Goal: Task Accomplishment & Management: Complete application form

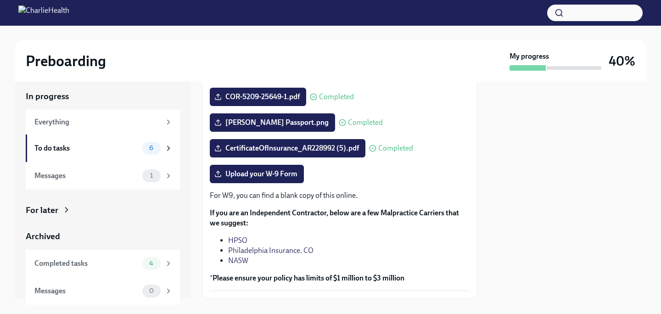
scroll to position [191, 0]
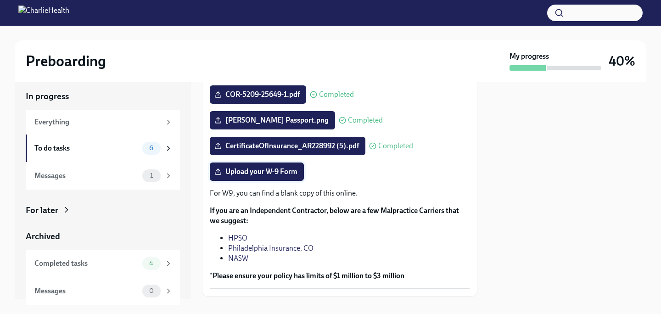
click at [264, 176] on span "Upload your W-9 Form" at bounding box center [256, 171] width 81 height 9
click at [0, 0] on input "Upload your W-9 Form" at bounding box center [0, 0] width 0 height 0
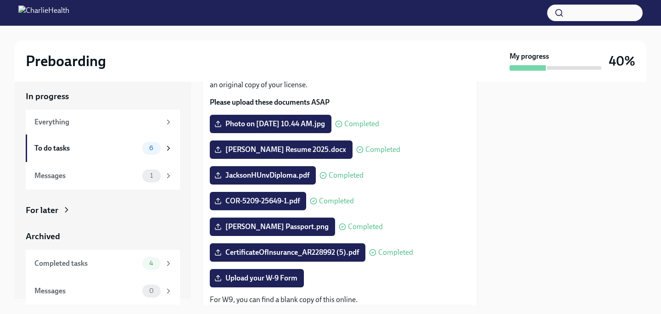
scroll to position [255, 0]
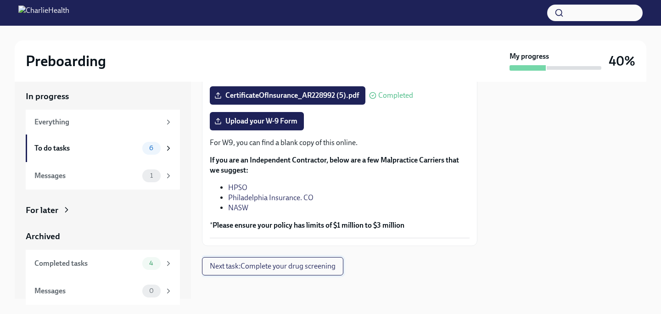
click at [335, 270] on span "Next task : Complete your drug screening" at bounding box center [273, 266] width 126 height 9
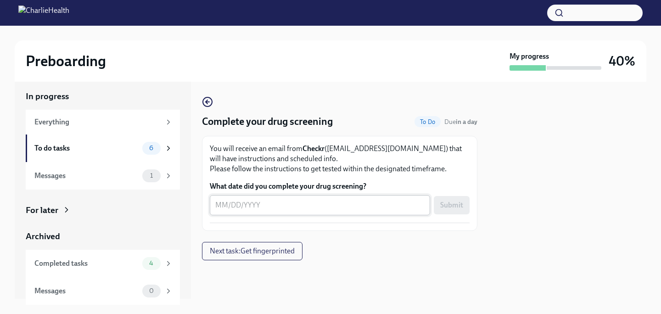
click at [353, 208] on textarea "What date did you complete your drug screening?" at bounding box center [319, 205] width 209 height 11
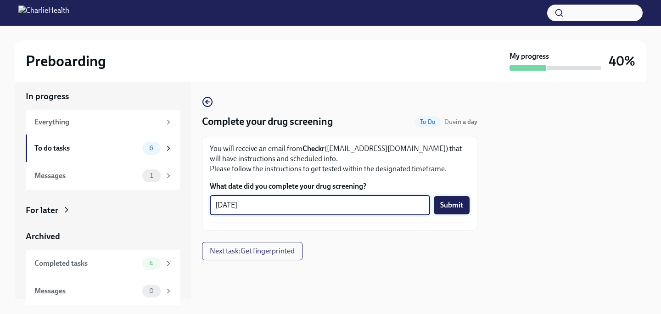
type textarea "[DATE]"
click at [458, 207] on span "Submit" at bounding box center [451, 205] width 23 height 9
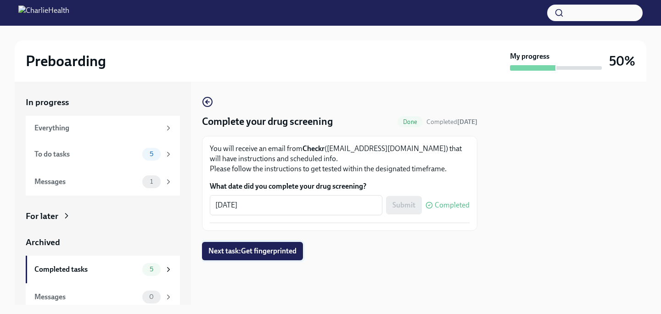
click at [286, 252] on span "Next task : Get fingerprinted" at bounding box center [253, 251] width 88 height 9
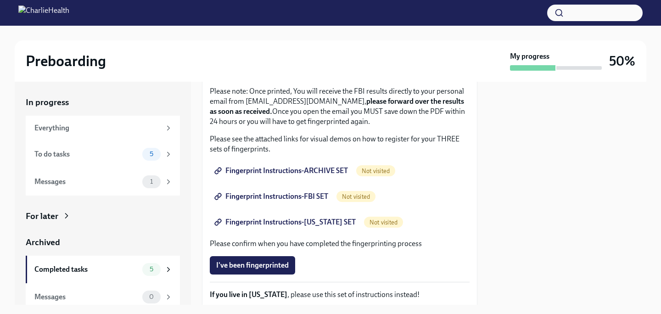
scroll to position [129, 0]
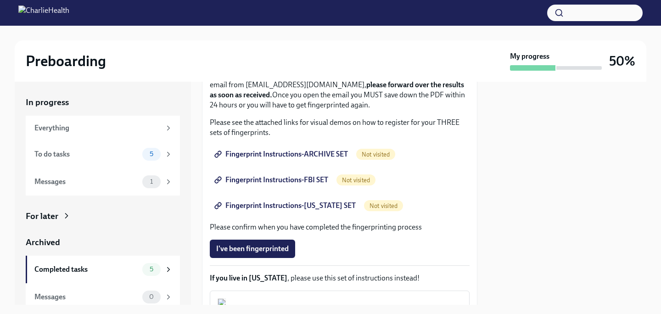
click at [304, 156] on span "Fingerprint Instructions-ARCHIVE SET" at bounding box center [282, 154] width 132 height 9
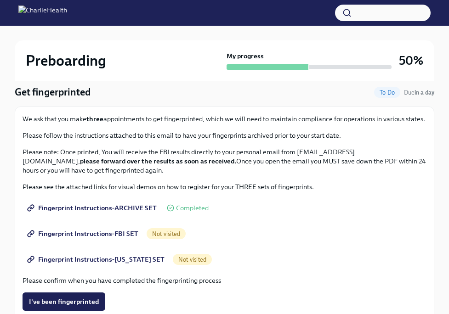
scroll to position [73, 0]
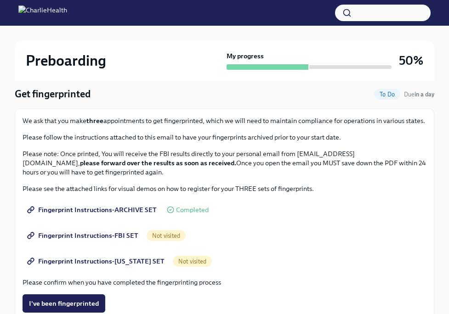
click at [121, 232] on span "Fingerprint Instructions-FBI SET" at bounding box center [83, 235] width 109 height 9
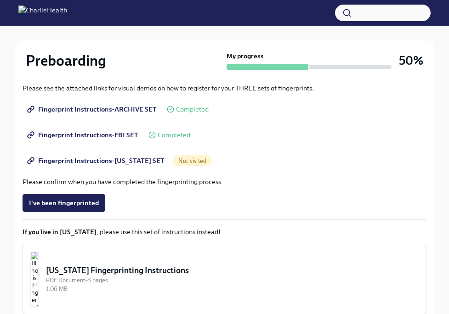
scroll to position [175, 0]
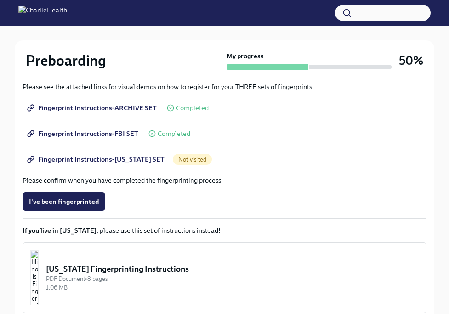
click at [132, 158] on span "Fingerprint Instructions-[US_STATE] SET" at bounding box center [96, 159] width 135 height 9
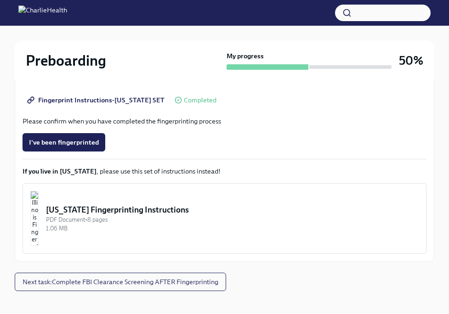
scroll to position [245, 0]
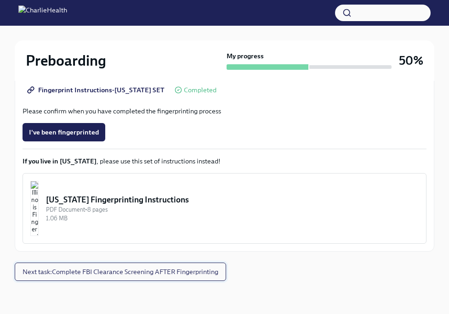
click at [123, 274] on span "Next task : Complete FBI Clearance Screening AFTER Fingerprinting" at bounding box center [121, 271] width 196 height 9
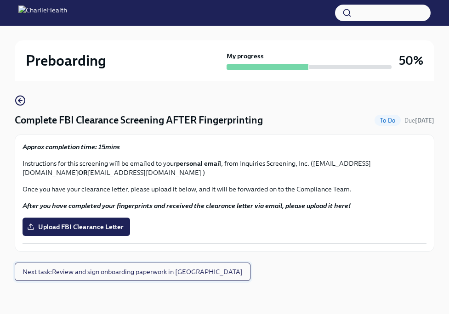
click at [143, 274] on span "Next task : Review and sign onboarding paperwork in [GEOGRAPHIC_DATA]" at bounding box center [133, 271] width 220 height 9
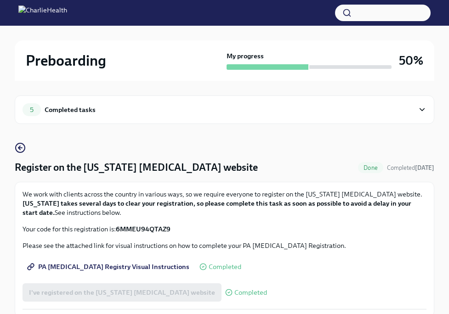
click at [79, 111] on div "Completed tasks" at bounding box center [70, 110] width 51 height 10
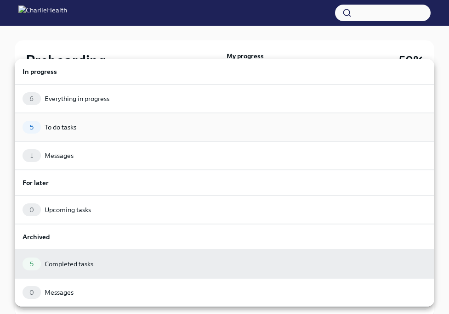
click at [75, 119] on div "5 To do tasks" at bounding box center [224, 127] width 419 height 28
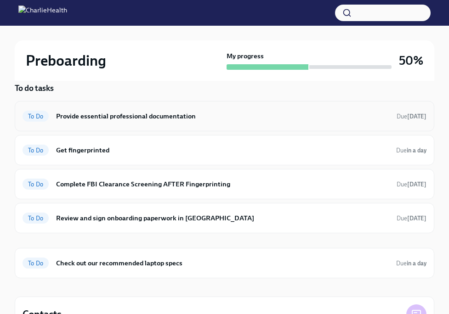
scroll to position [62, 0]
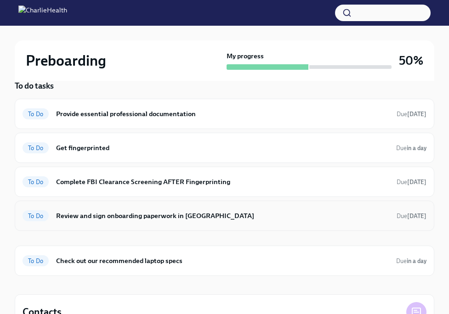
click at [140, 219] on h6 "Review and sign onboarding paperwork in [GEOGRAPHIC_DATA]" at bounding box center [222, 216] width 333 height 10
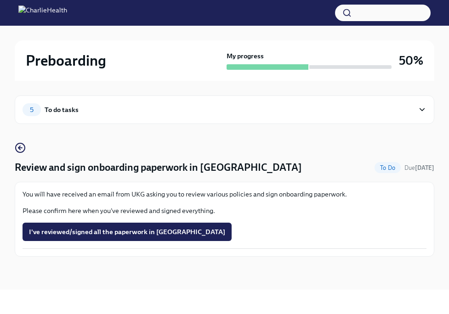
click at [79, 107] on div "5 To do tasks" at bounding box center [218, 109] width 391 height 13
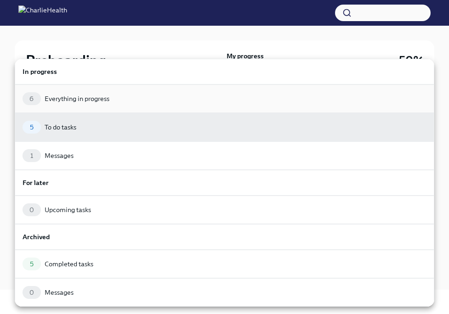
click at [86, 94] on div "Everything in progress" at bounding box center [77, 98] width 65 height 9
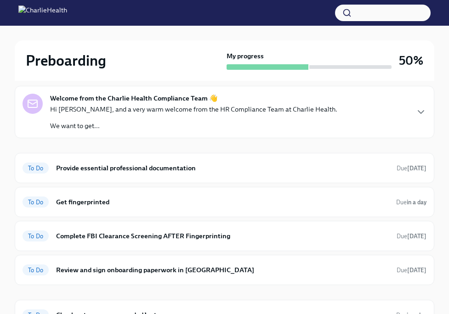
scroll to position [79, 0]
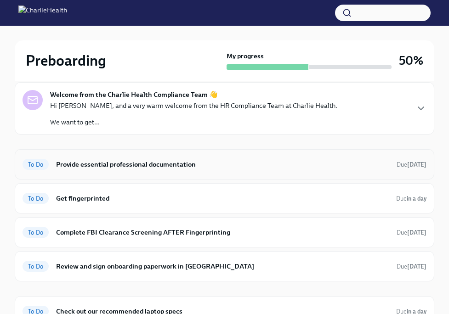
click at [98, 166] on h6 "Provide essential professional documentation" at bounding box center [222, 164] width 333 height 10
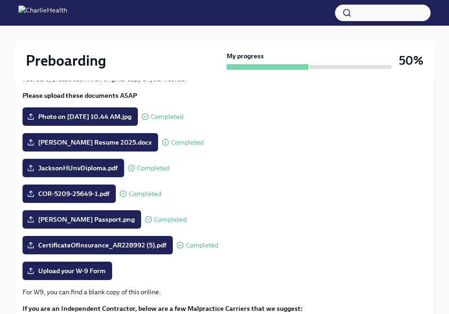
scroll to position [180, 0]
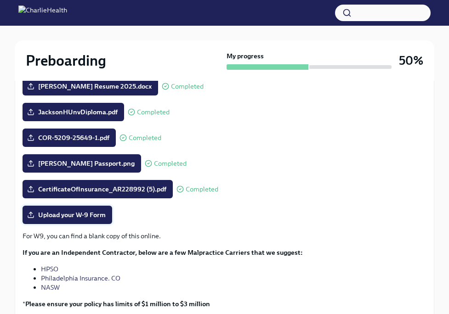
click at [91, 217] on span "Upload your W-9 Form" at bounding box center [67, 214] width 77 height 9
click at [0, 0] on input "Upload your W-9 Form" at bounding box center [0, 0] width 0 height 0
